Goal: Information Seeking & Learning: Learn about a topic

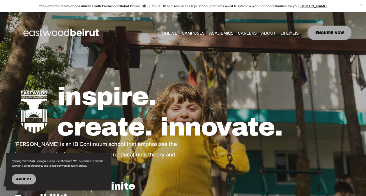
click at [172, 34] on link "ONLINE" at bounding box center [169, 33] width 16 height 9
type input "*****"
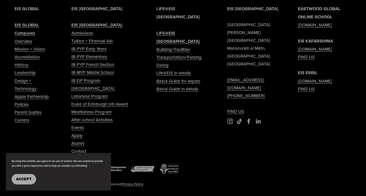
scroll to position [1163, 0]
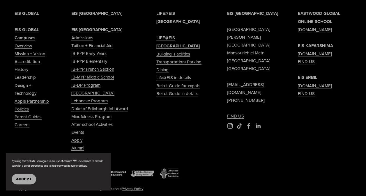
click at [91, 49] on link "Tuition + Financial Aid" at bounding box center [91, 46] width 41 height 8
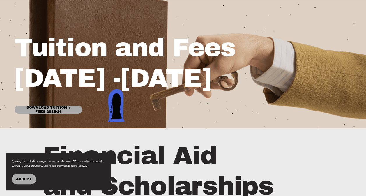
scroll to position [72, 0]
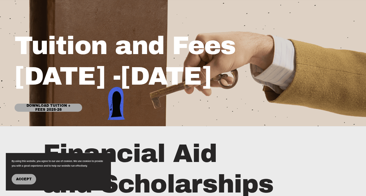
click at [36, 110] on link "Download Tuition + Fees 2025-26" at bounding box center [49, 108] width 68 height 8
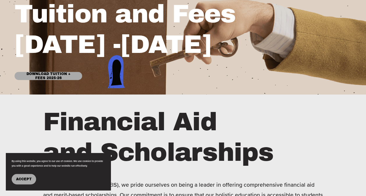
scroll to position [0, 0]
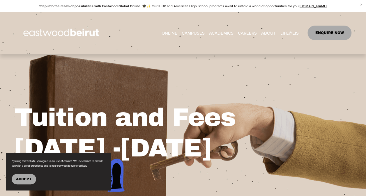
click at [90, 29] on img at bounding box center [62, 33] width 95 height 30
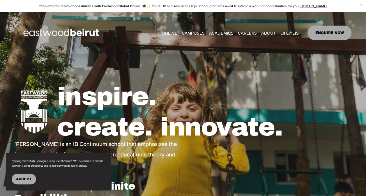
click at [224, 36] on span "ACADEMICS" at bounding box center [221, 33] width 24 height 8
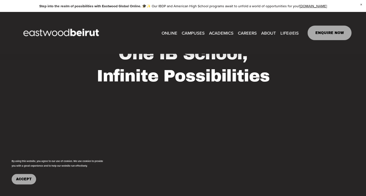
scroll to position [364, 0]
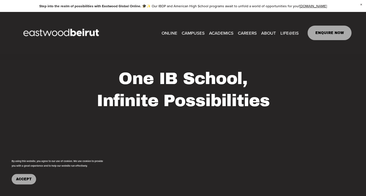
type input "*****"
